Goal: Task Accomplishment & Management: Manage account settings

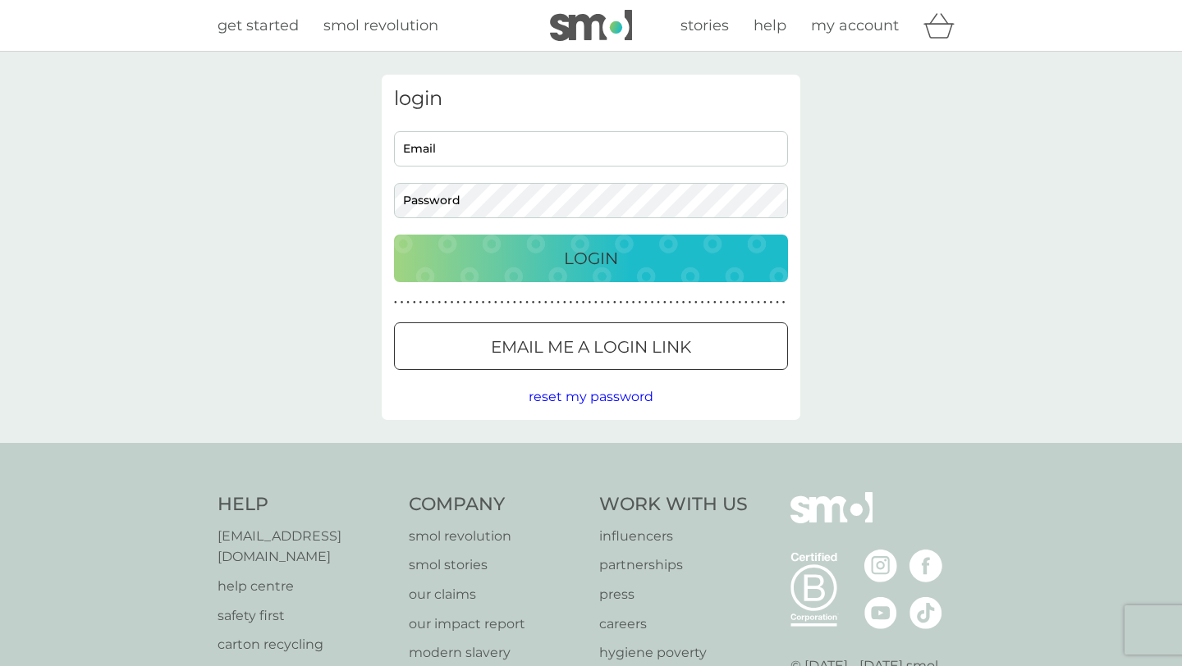
type input "[PERSON_NAME][EMAIL_ADDRESS][DOMAIN_NAME]"
click at [587, 261] on p "Login" at bounding box center [591, 258] width 54 height 26
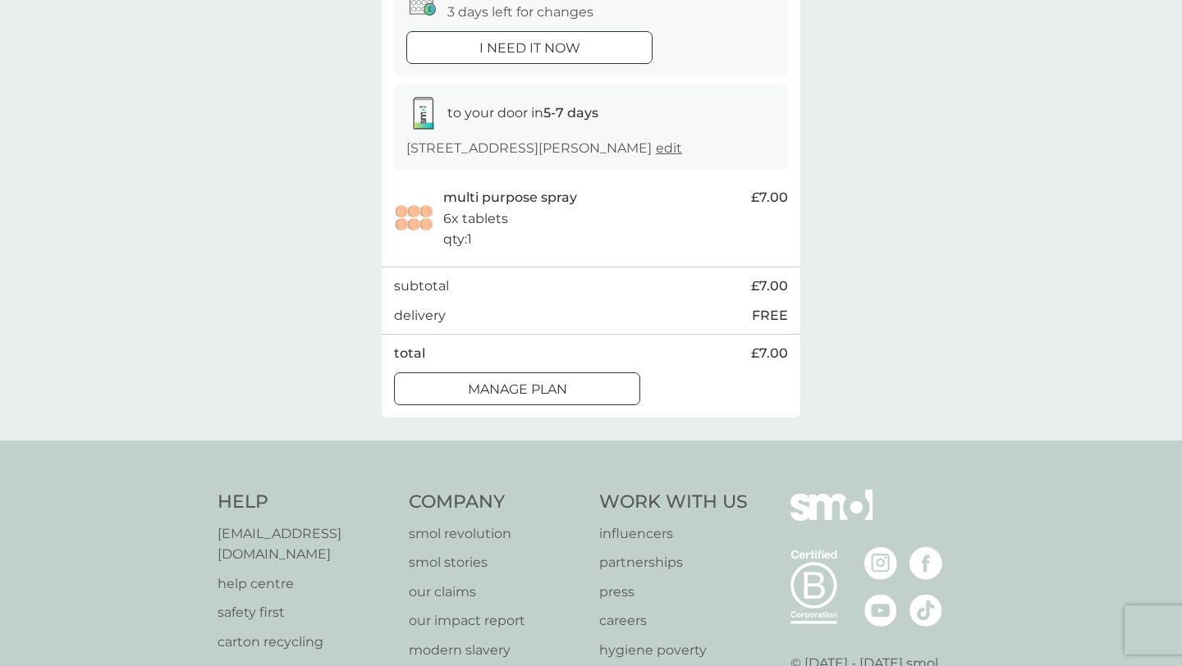
scroll to position [199, 0]
click at [555, 388] on p "Manage plan" at bounding box center [517, 387] width 99 height 21
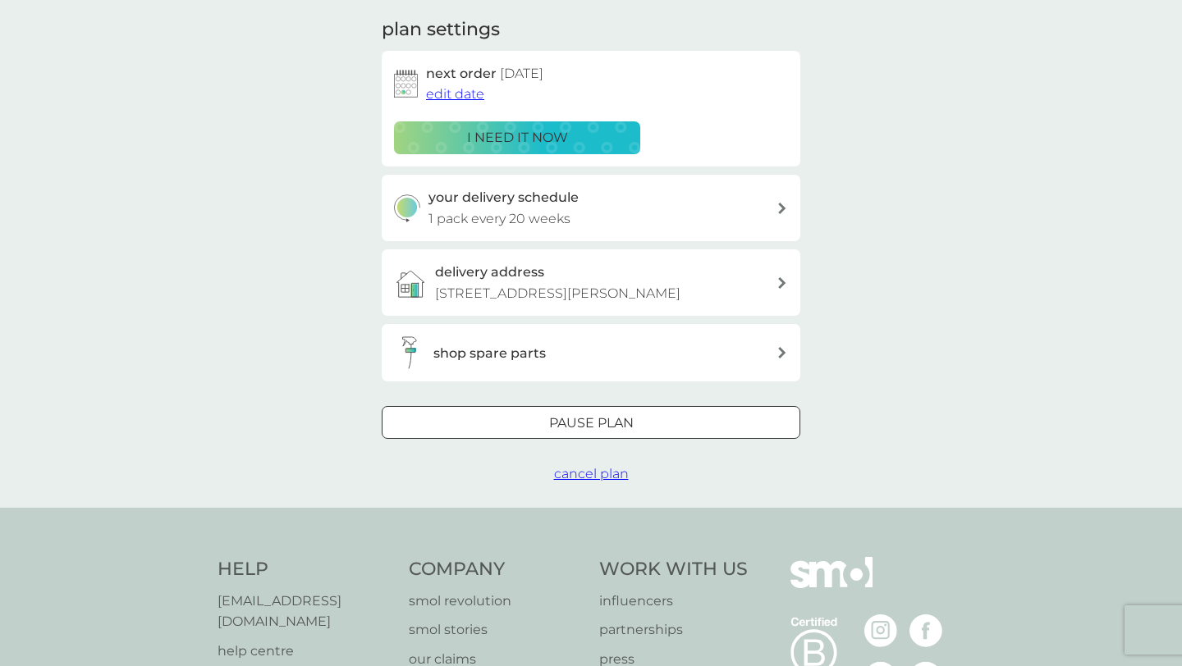
scroll to position [227, 0]
click at [579, 422] on div at bounding box center [590, 422] width 59 height 17
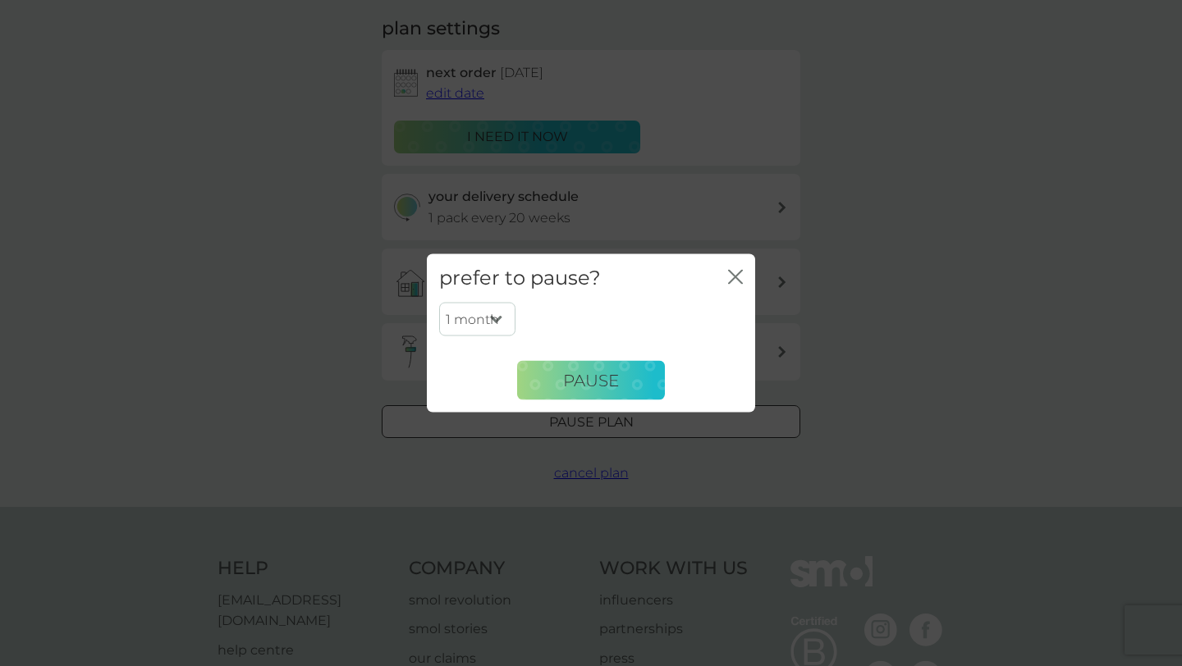
click at [497, 318] on select "1 month 2 months 3 months 4 months 5 months 6 months" at bounding box center [477, 319] width 76 height 34
select select "3"
click at [439, 302] on select "1 month 2 months 3 months 4 months 5 months 6 months" at bounding box center [477, 319] width 76 height 34
click at [588, 387] on span "Pause" at bounding box center [591, 380] width 56 height 20
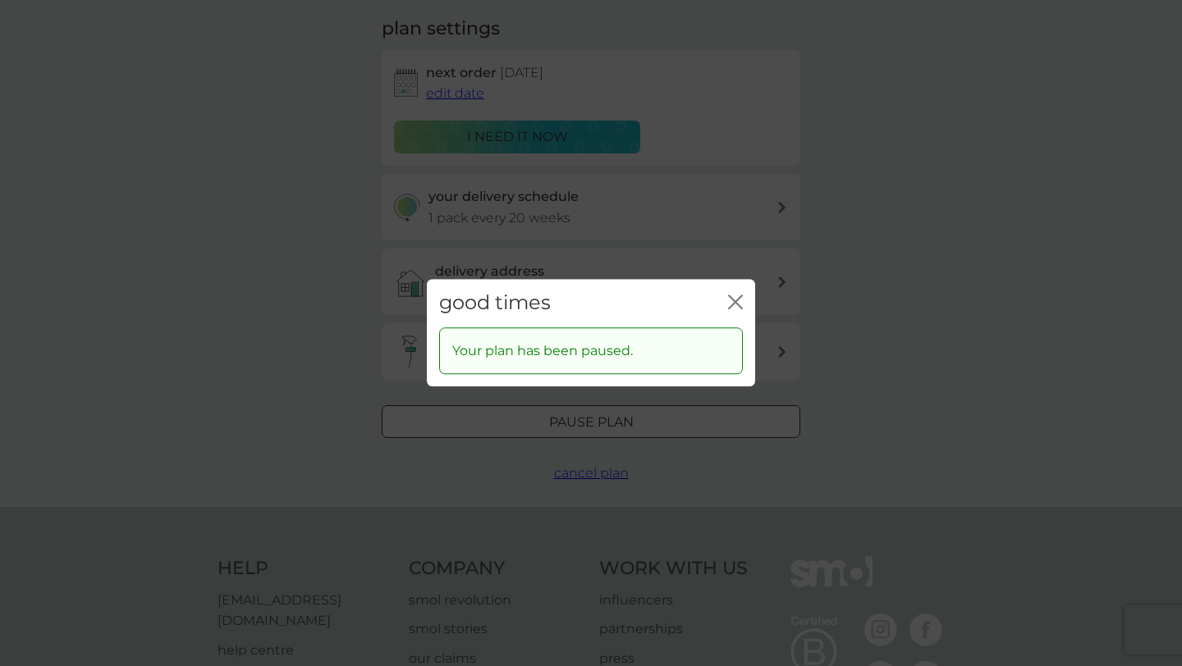
click at [731, 297] on icon "close" at bounding box center [735, 302] width 15 height 15
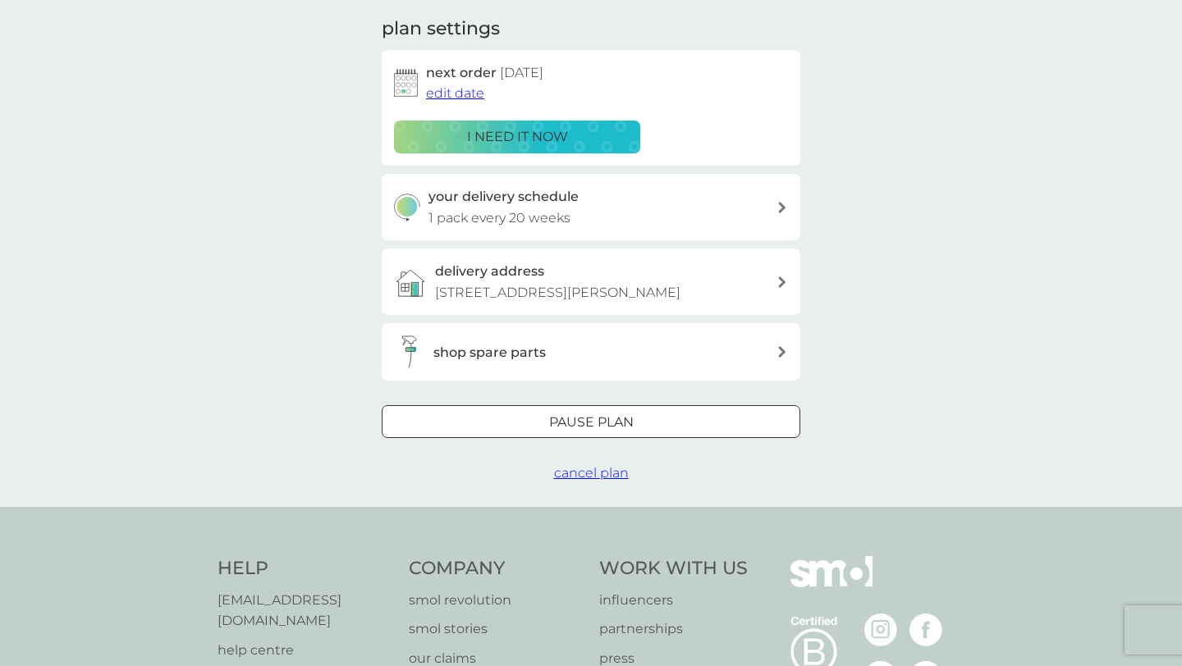
scroll to position [0, 0]
